Goal: Task Accomplishment & Management: Complete application form

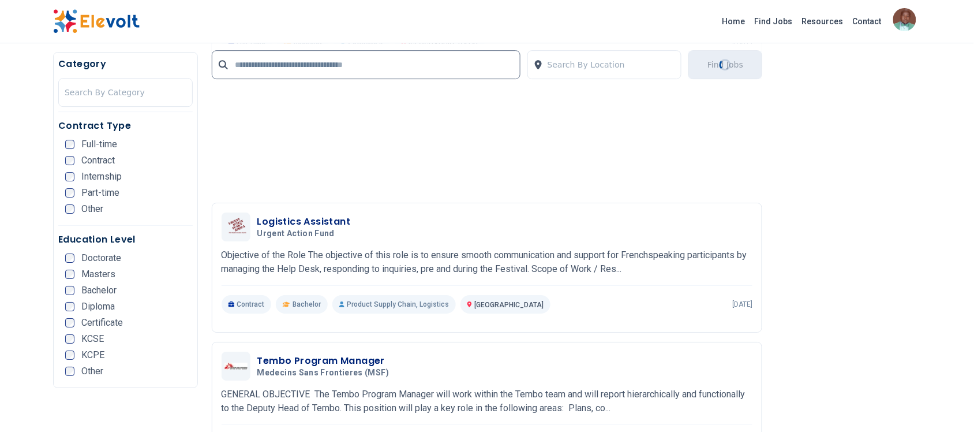
scroll to position [2357, 0]
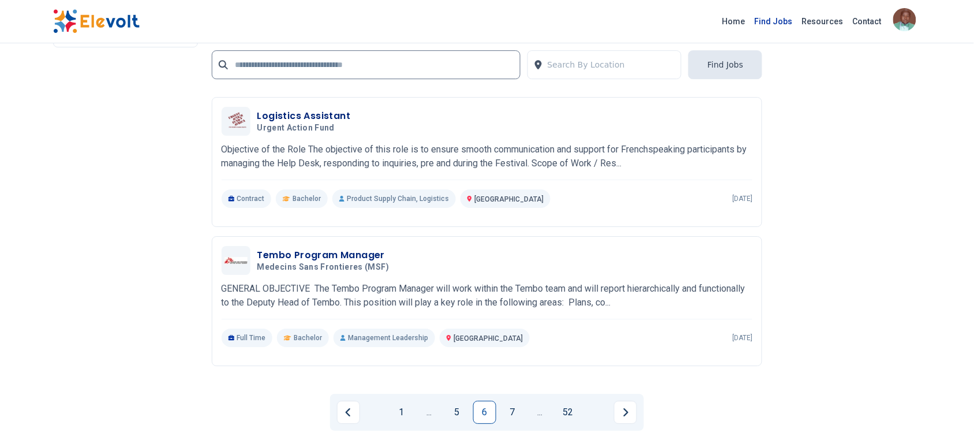
click at [786, 19] on link "Find Jobs" at bounding box center [773, 21] width 47 height 18
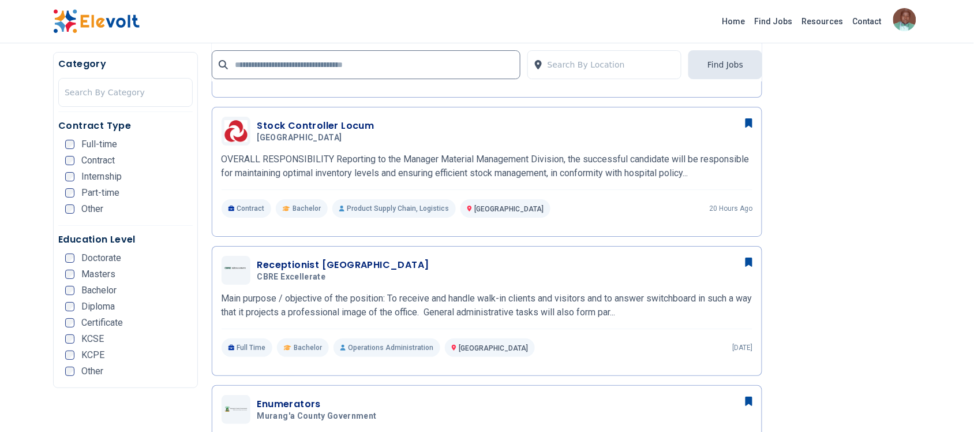
scroll to position [1154, 0]
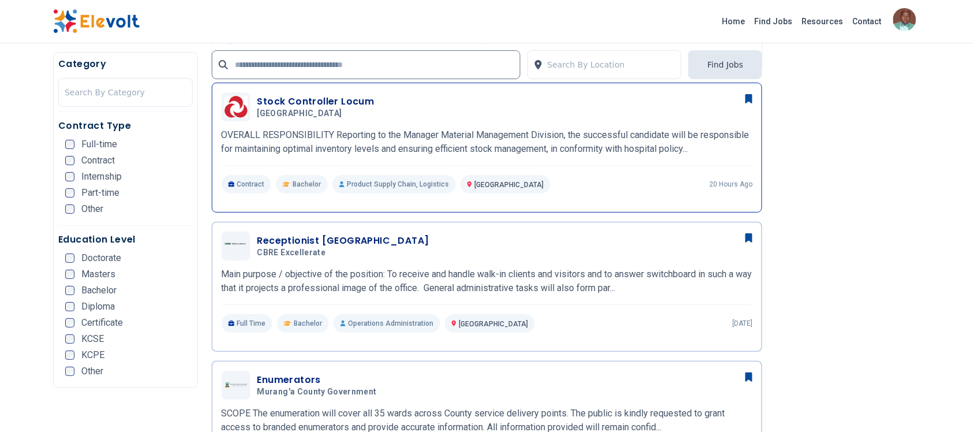
click at [304, 99] on h3 "Stock Controller Locum" at bounding box center [315, 102] width 117 height 14
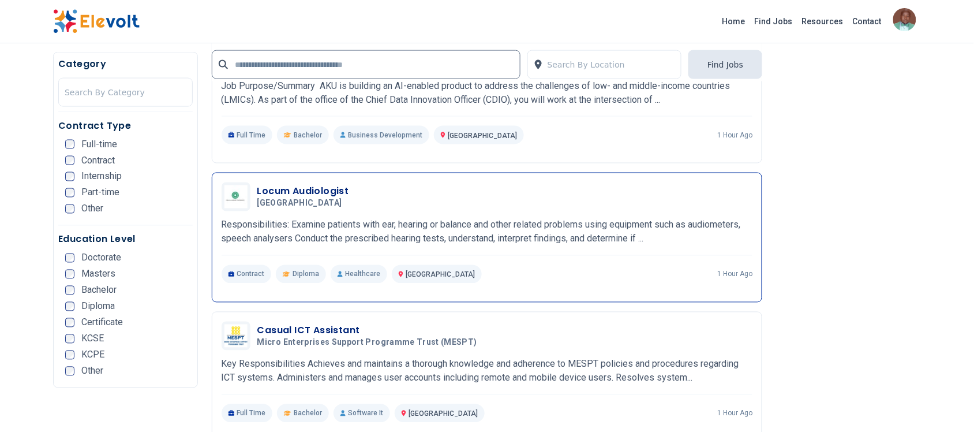
scroll to position [1875, 0]
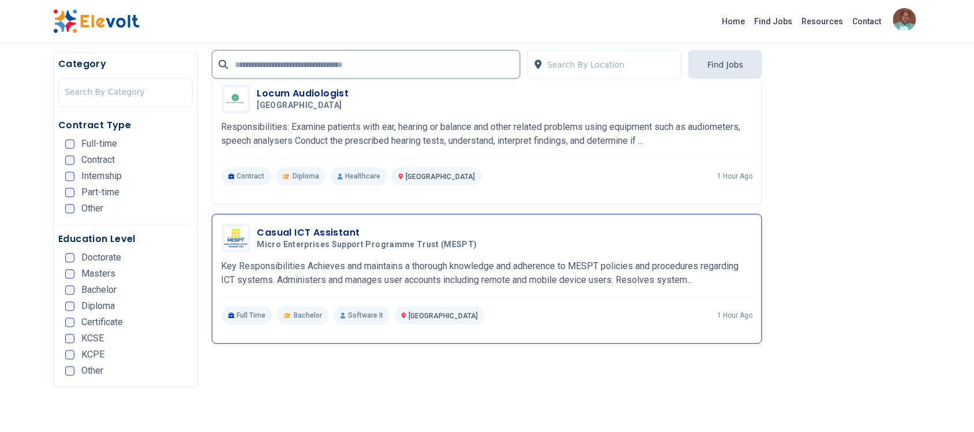
click at [309, 237] on h3 "Casual ICT Assistant" at bounding box center [369, 233] width 224 height 14
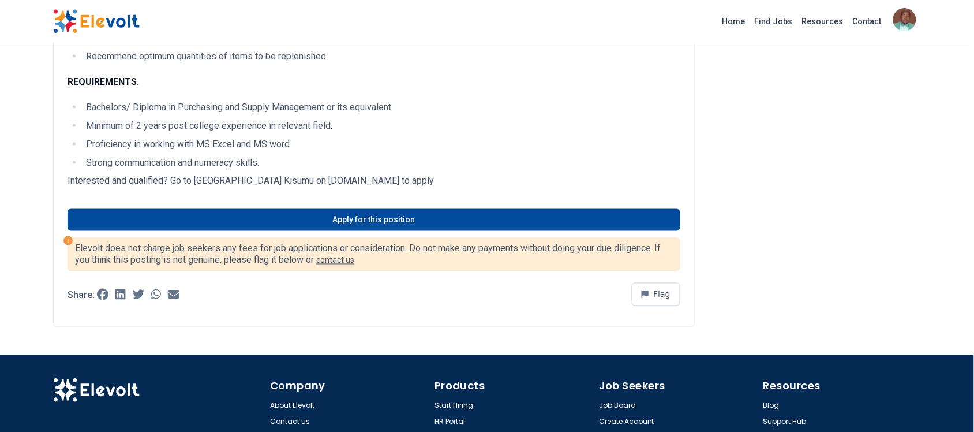
scroll to position [505, 0]
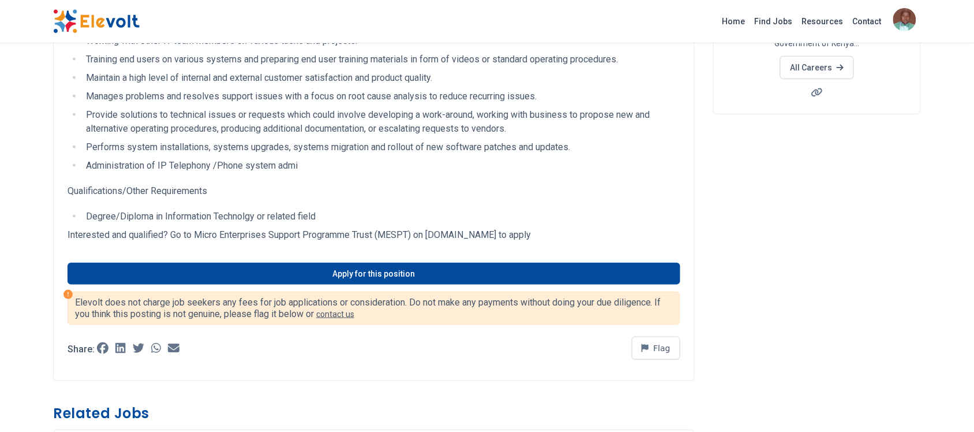
scroll to position [216, 0]
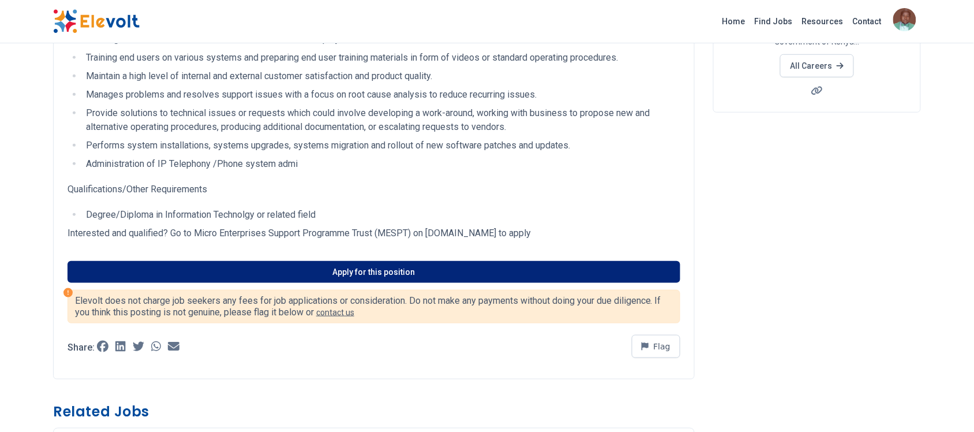
click at [349, 271] on link "Apply for this position" at bounding box center [373, 272] width 613 height 22
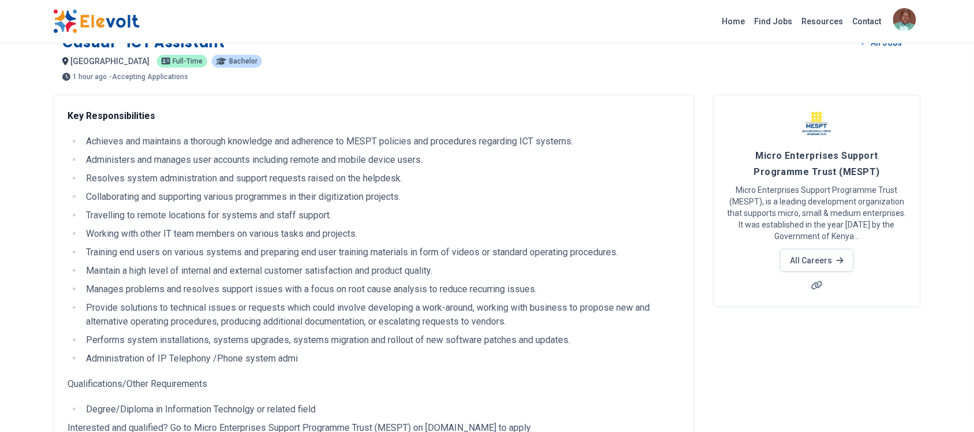
scroll to position [0, 0]
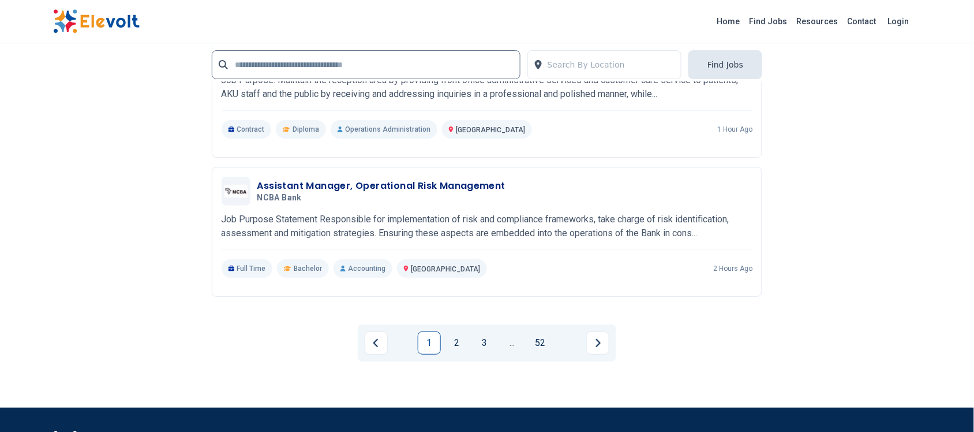
scroll to position [2524, 0]
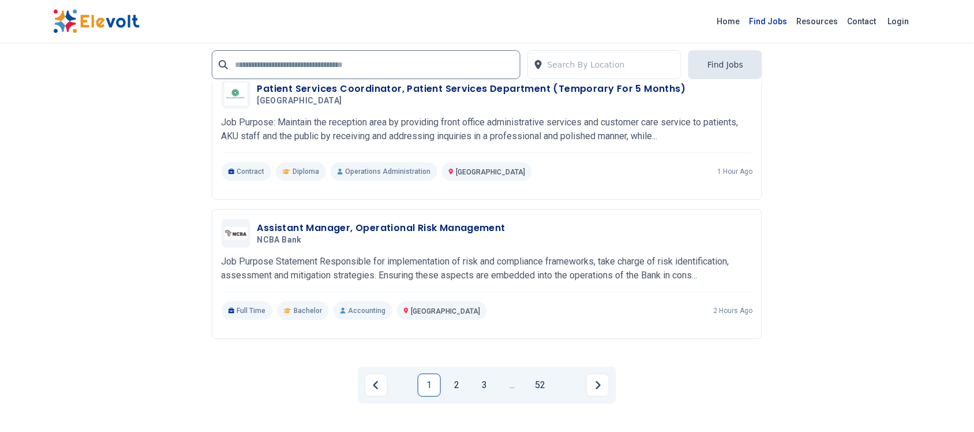
click at [787, 21] on link "Find Jobs" at bounding box center [768, 21] width 47 height 18
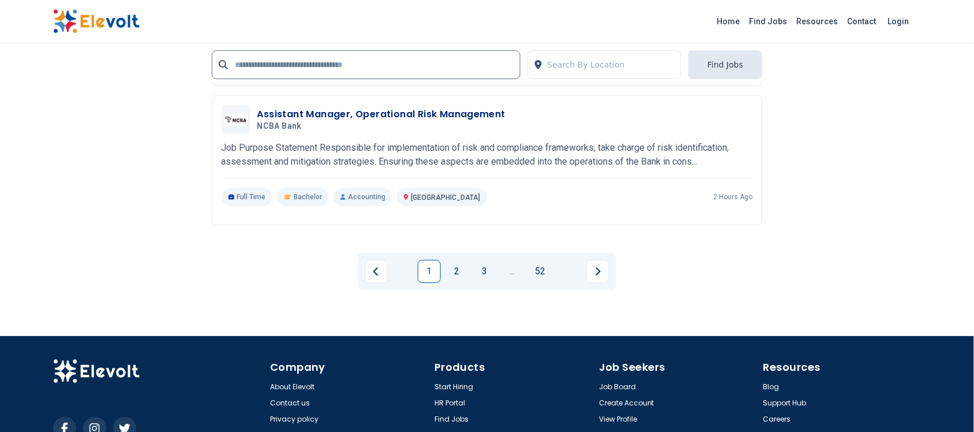
scroll to position [2524, 0]
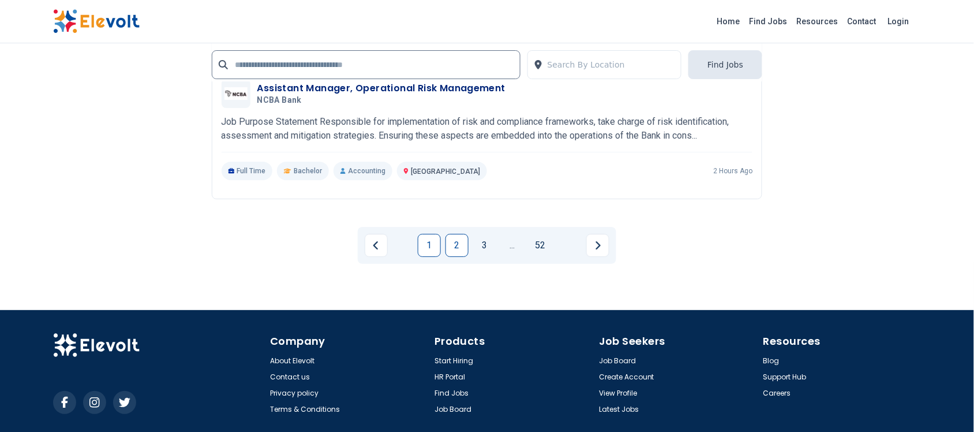
click at [462, 238] on link "2" at bounding box center [456, 245] width 23 height 23
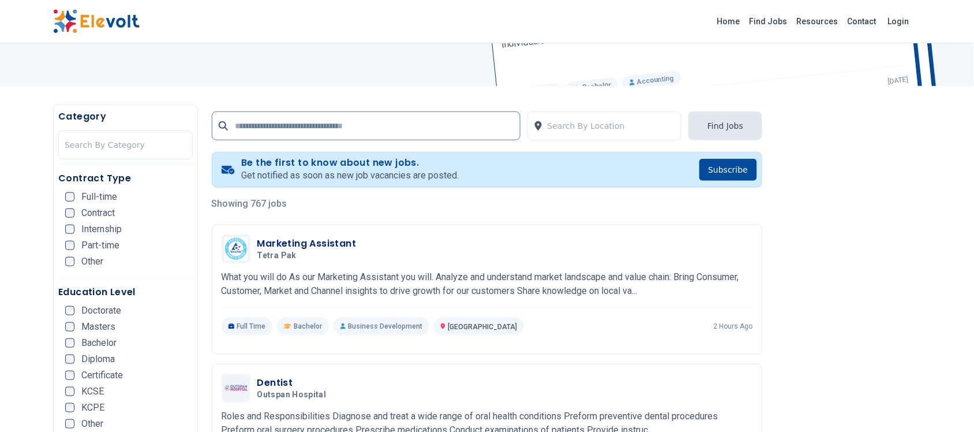
scroll to position [215, 0]
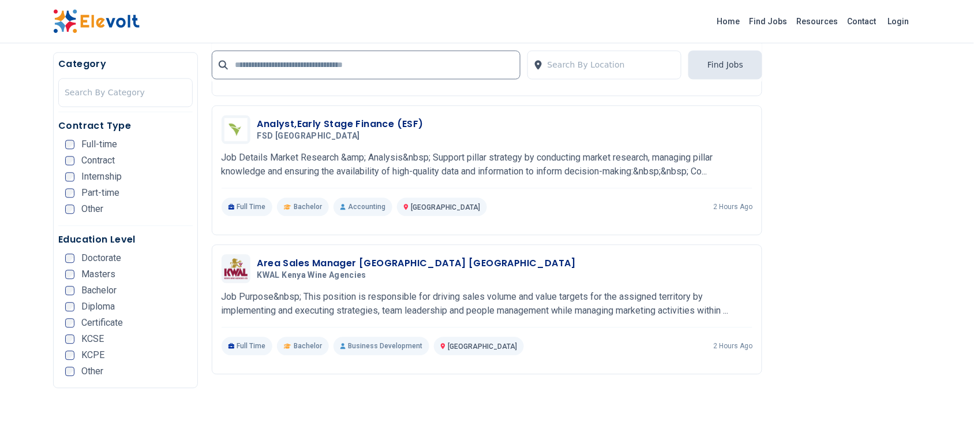
scroll to position [721, 0]
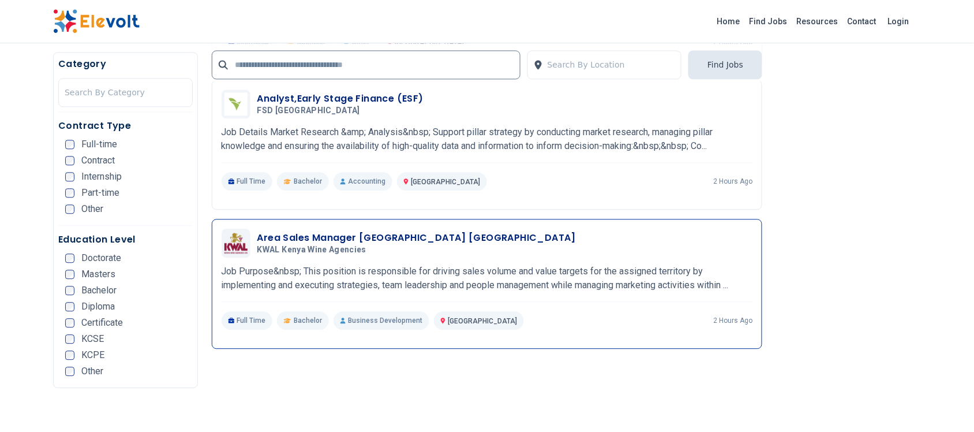
click at [341, 242] on h3 "Area Sales Manager Nairobi Central" at bounding box center [416, 238] width 319 height 14
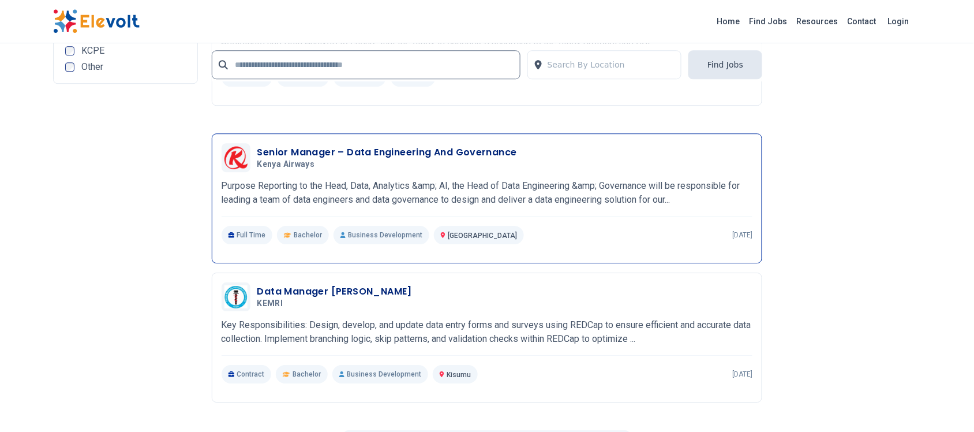
scroll to position [2308, 0]
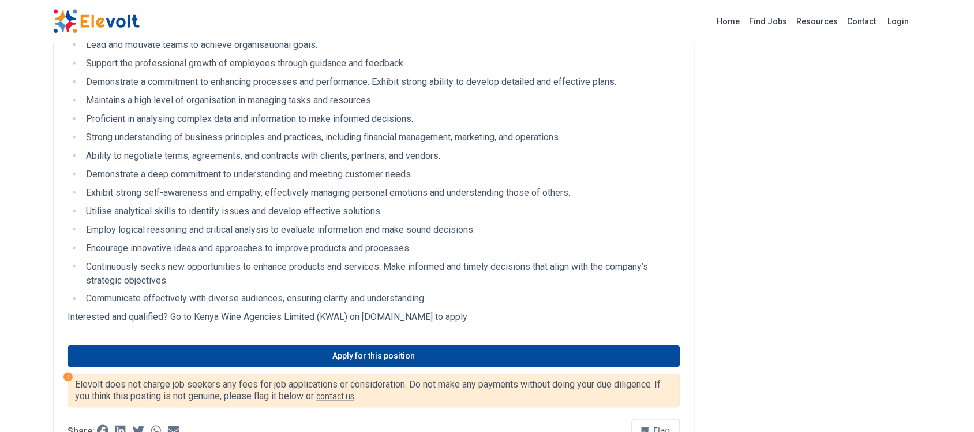
scroll to position [1659, 0]
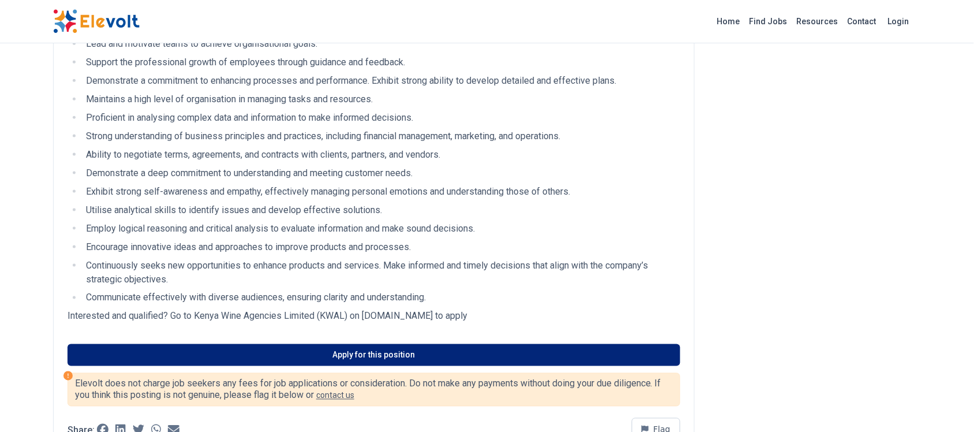
click at [329, 356] on link "Apply for this position" at bounding box center [373, 355] width 613 height 22
click at [385, 345] on link "Apply for this position" at bounding box center [373, 355] width 613 height 22
